Goal: Find specific page/section: Find specific page/section

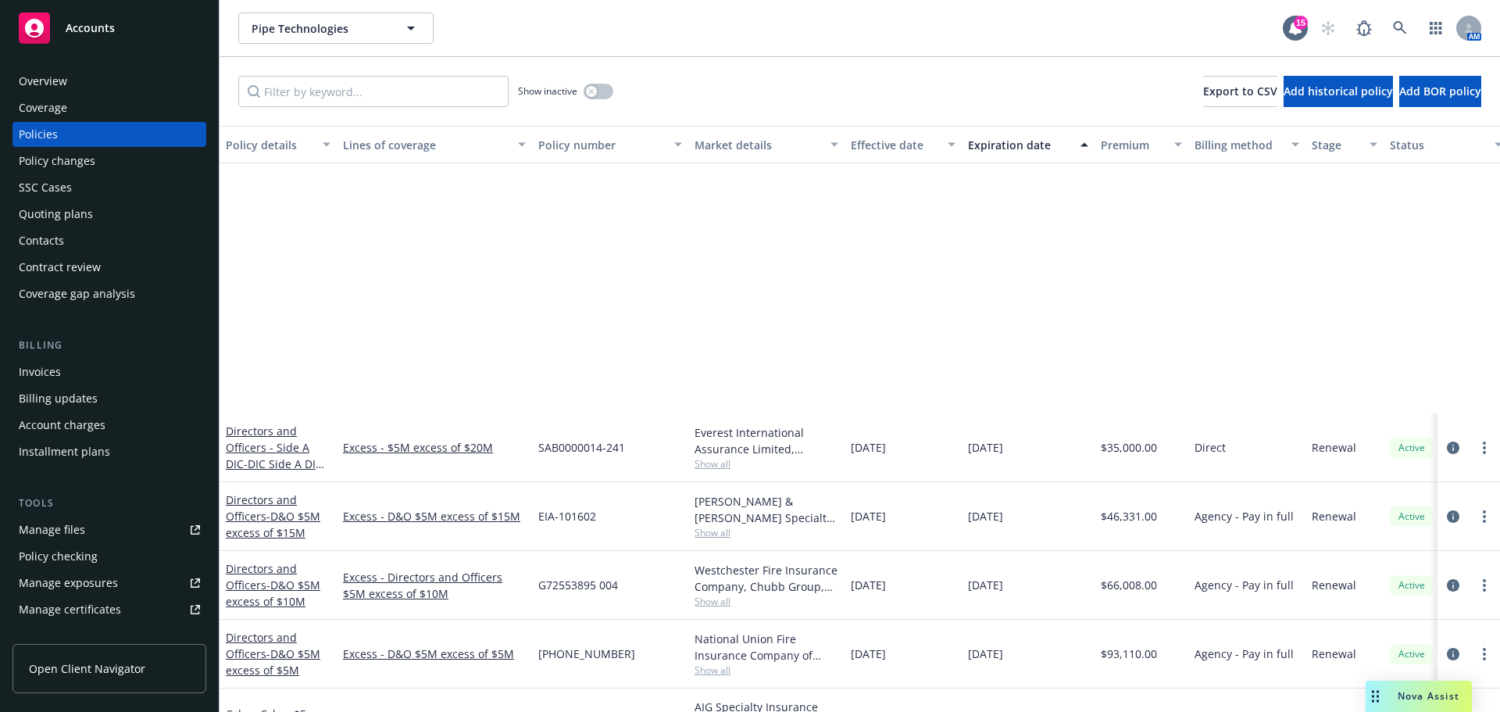
scroll to position [313, 0]
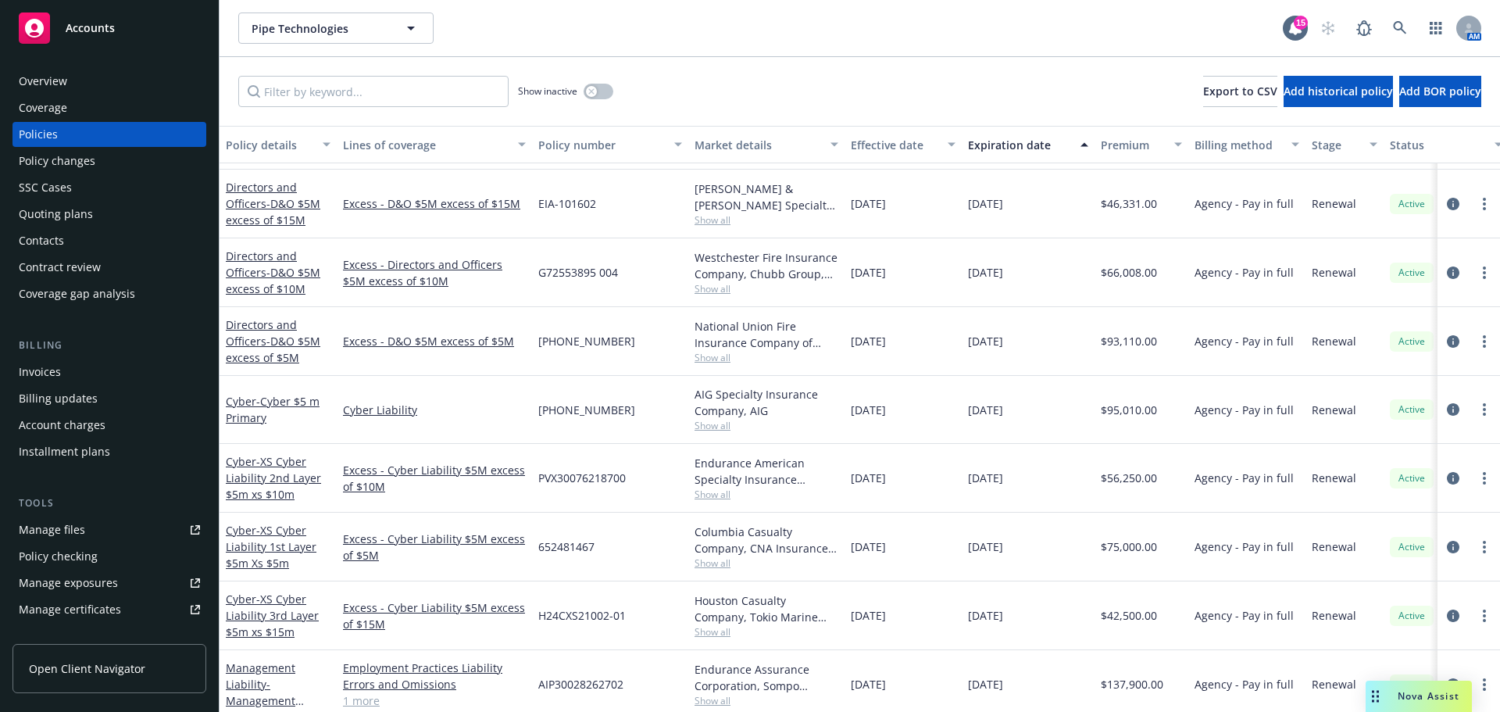
drag, startPoint x: 0, startPoint y: 0, endPoint x: 66, endPoint y: 25, distance: 70.2
click at [66, 25] on span "Accounts" at bounding box center [90, 28] width 49 height 13
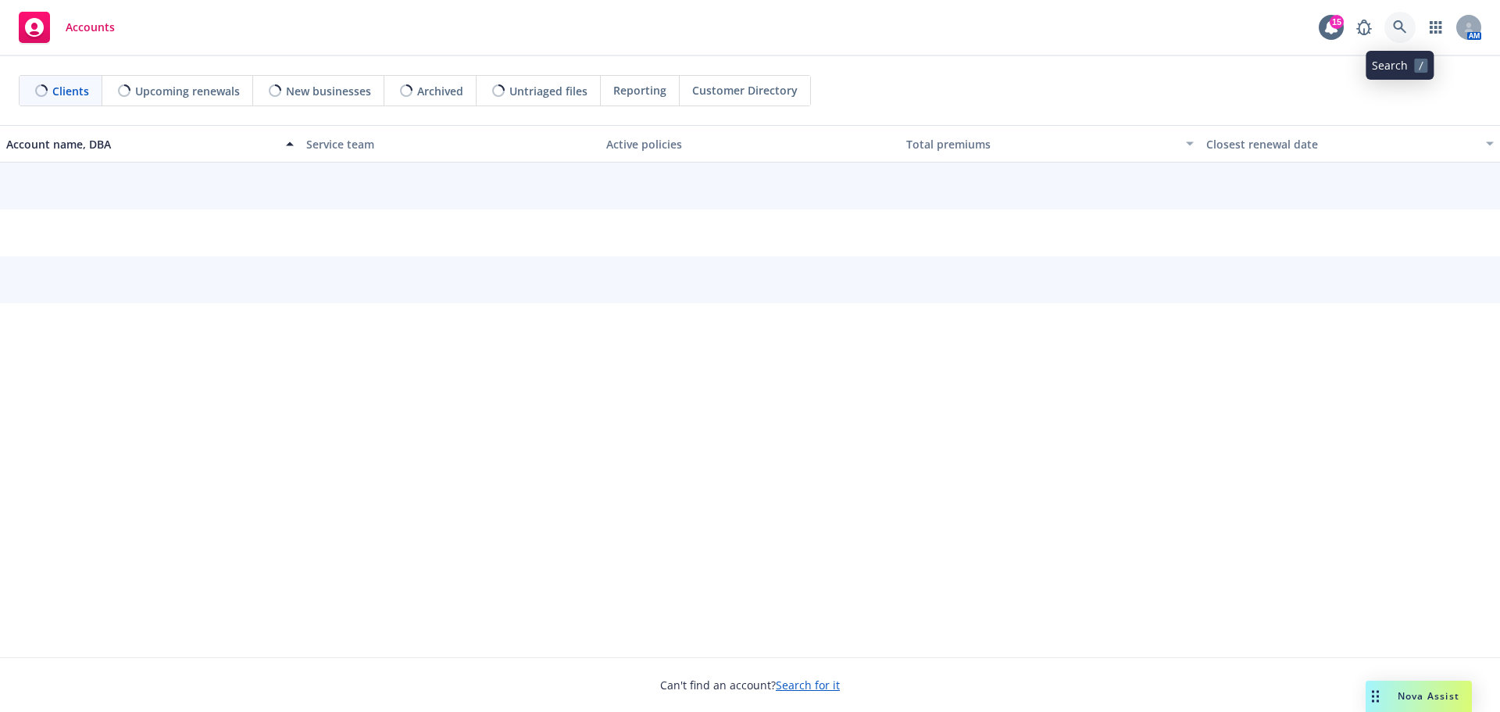
click at [1400, 26] on icon at bounding box center [1400, 27] width 14 height 14
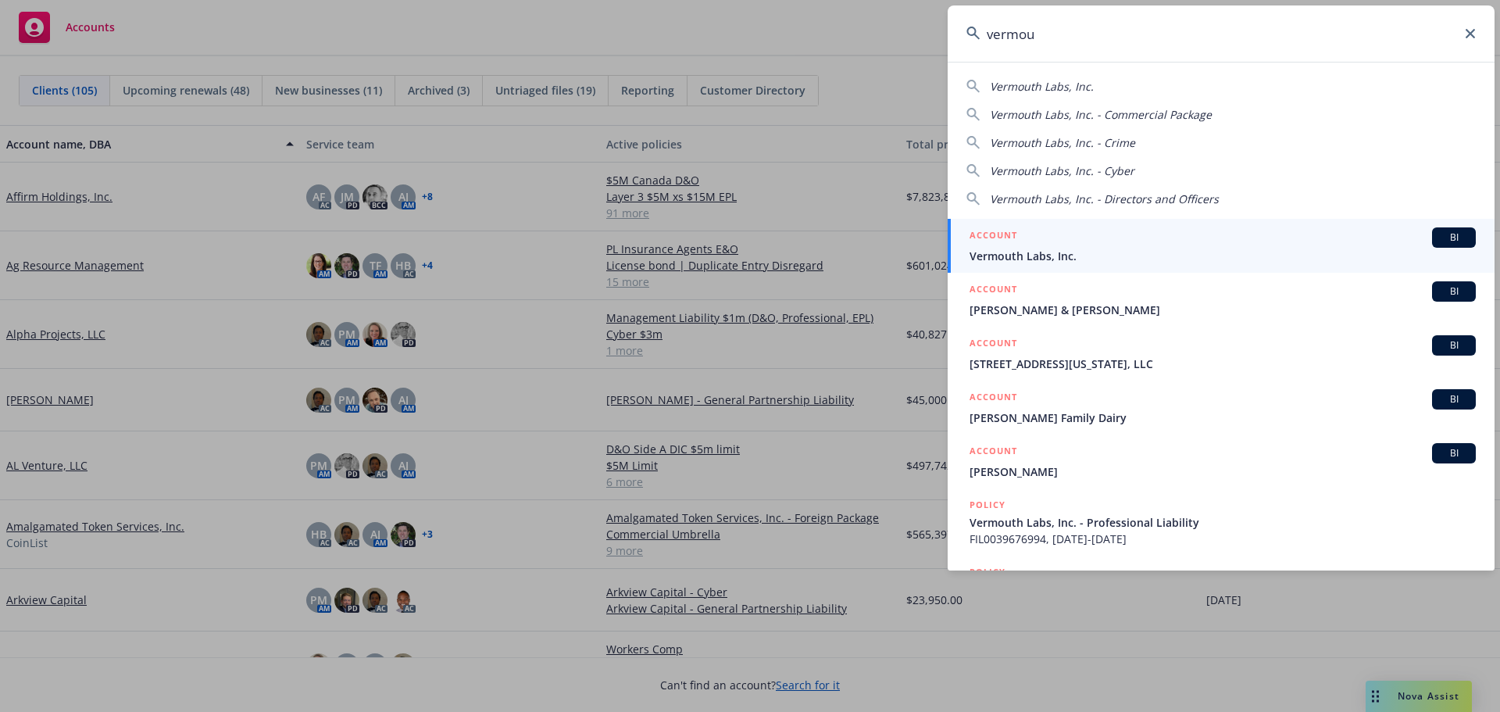
type input "vermou"
click at [1057, 245] on div "ACCOUNT BI" at bounding box center [1223, 237] width 506 height 20
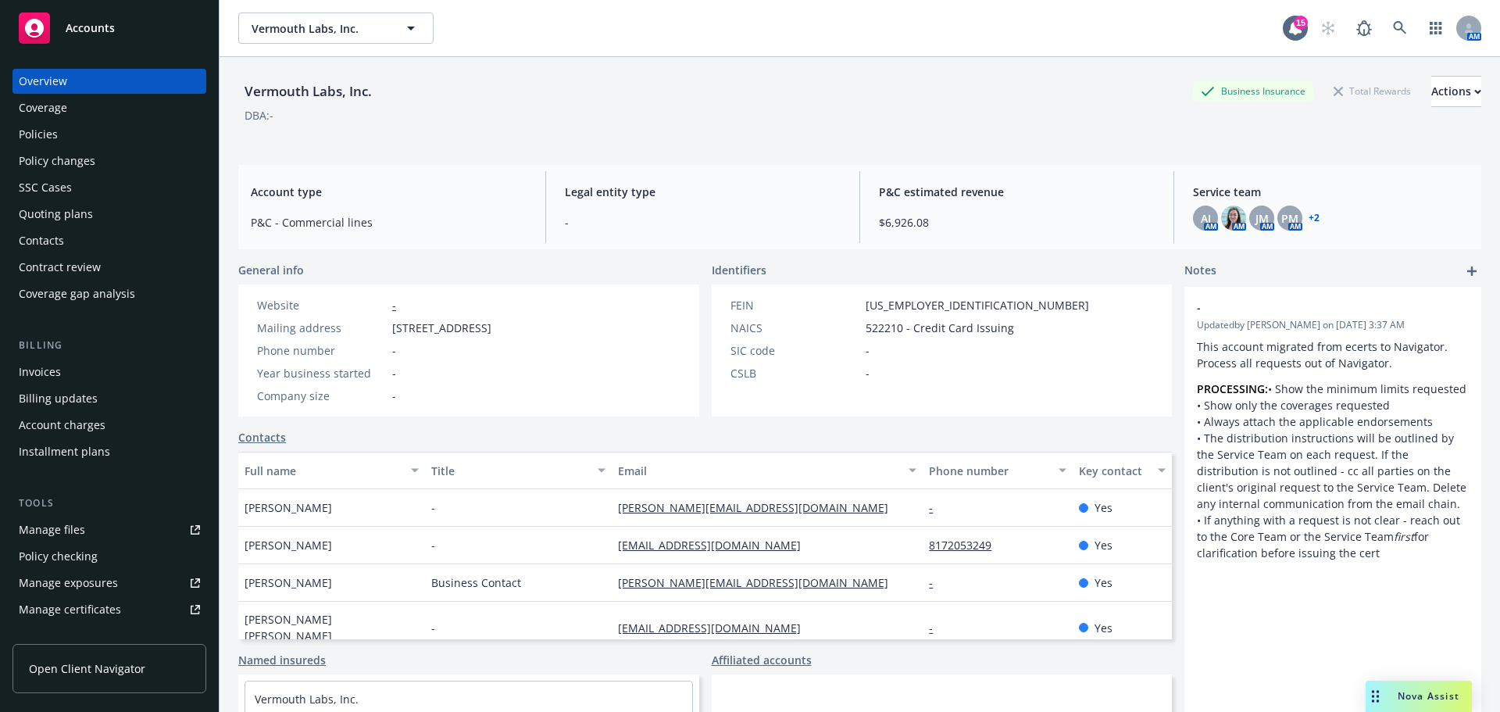
click at [36, 133] on div "Policies" at bounding box center [38, 134] width 39 height 25
